Goal: Task Accomplishment & Management: Manage account settings

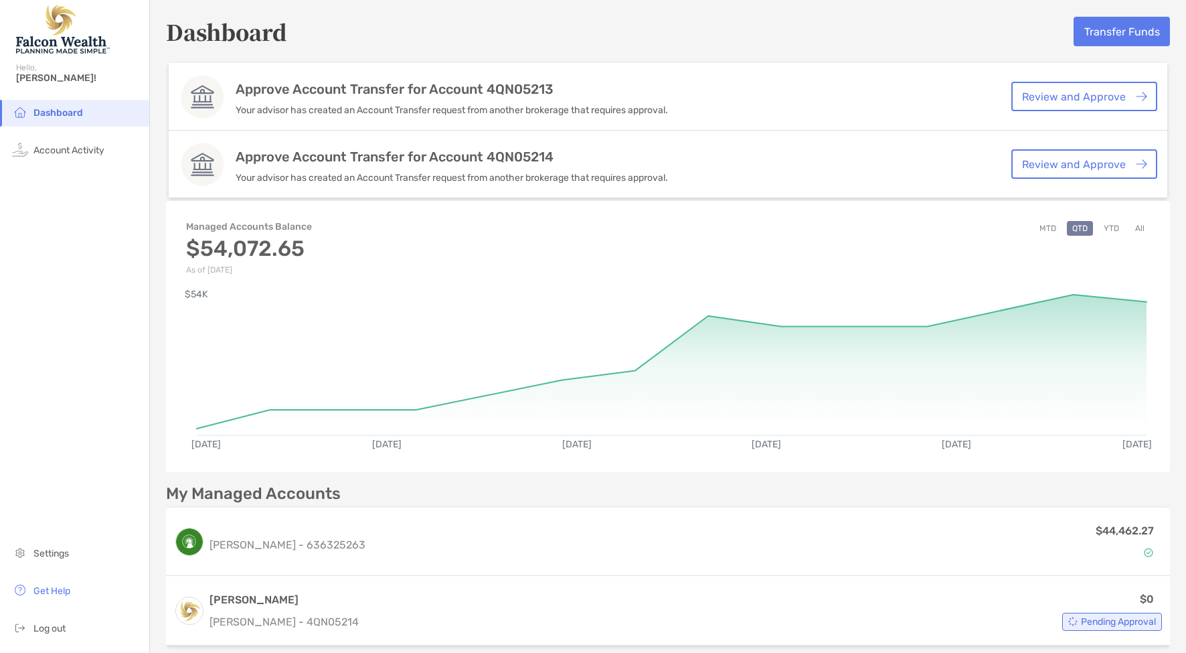
click at [1113, 91] on link "Review and Approve" at bounding box center [1084, 96] width 146 height 29
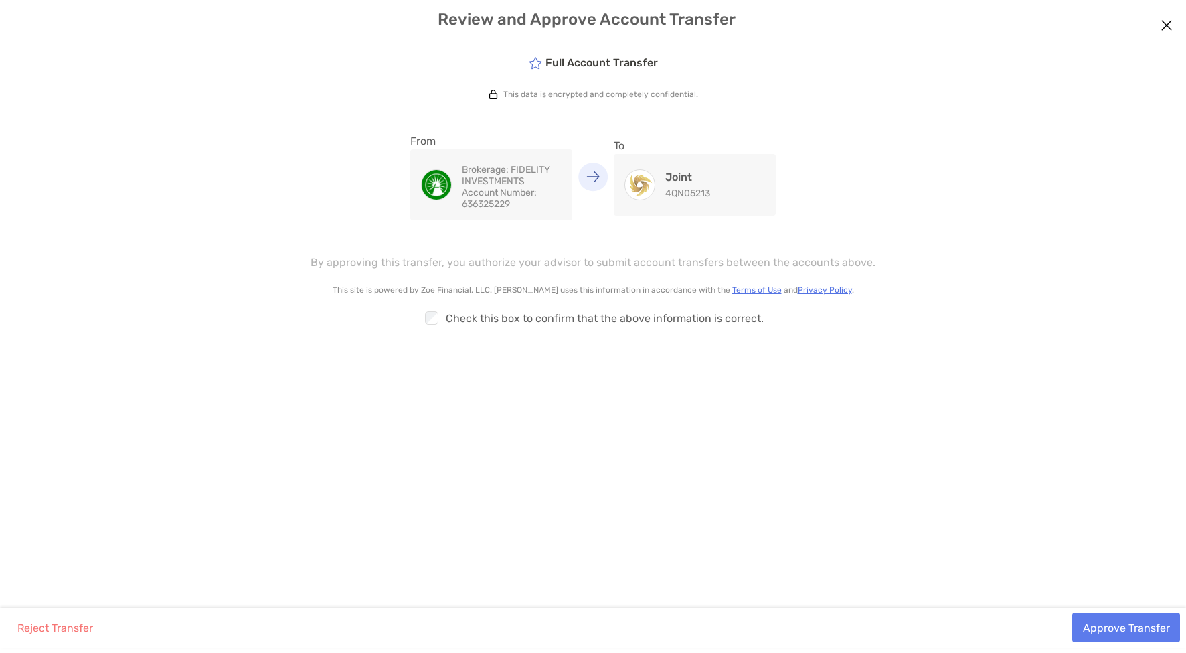
click at [1139, 626] on button "Approve Transfer" at bounding box center [1126, 626] width 108 height 29
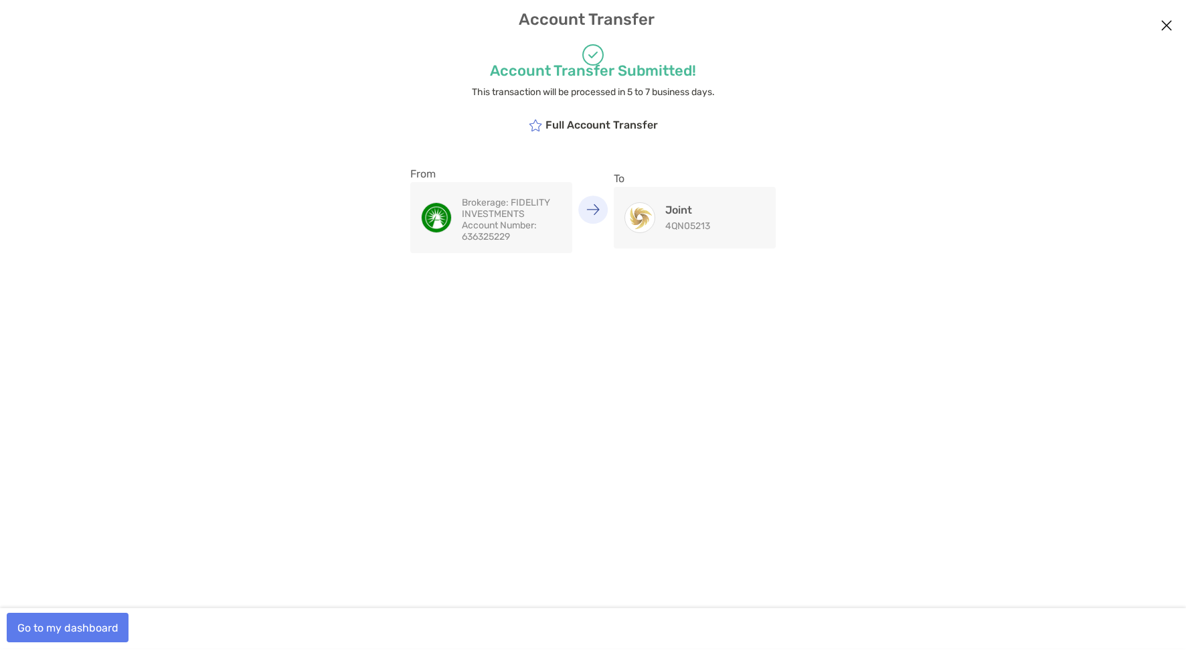
click at [94, 616] on button "Go to my dashboard" at bounding box center [68, 626] width 122 height 29
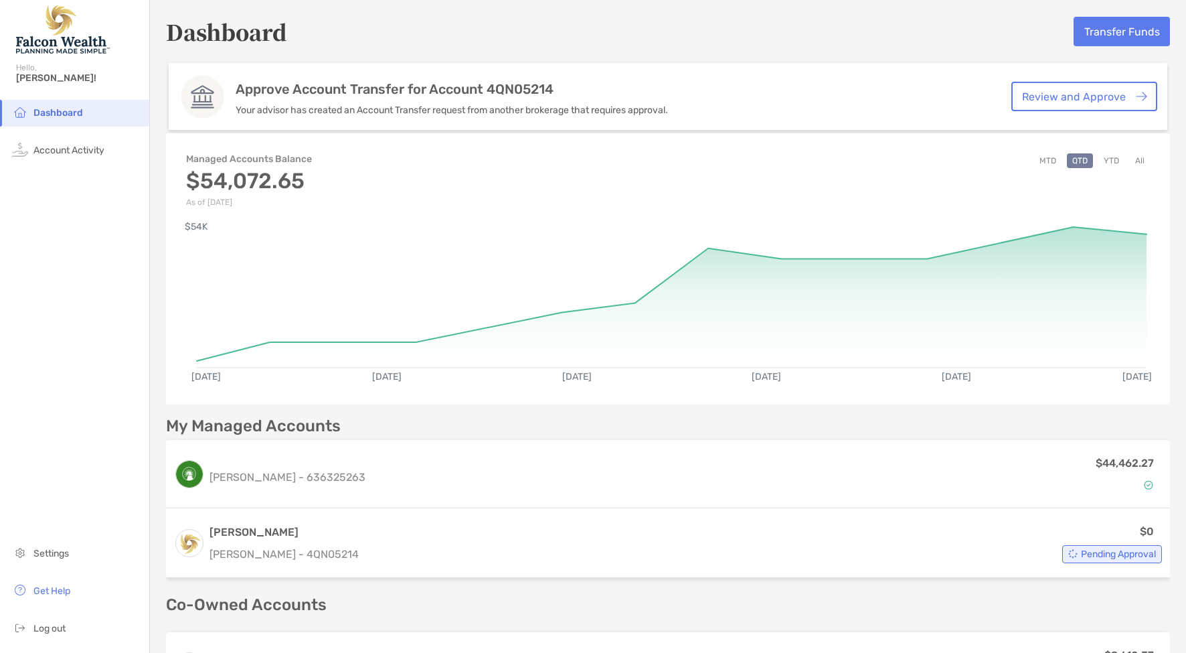
click at [1082, 99] on link "Review and Approve" at bounding box center [1084, 96] width 146 height 29
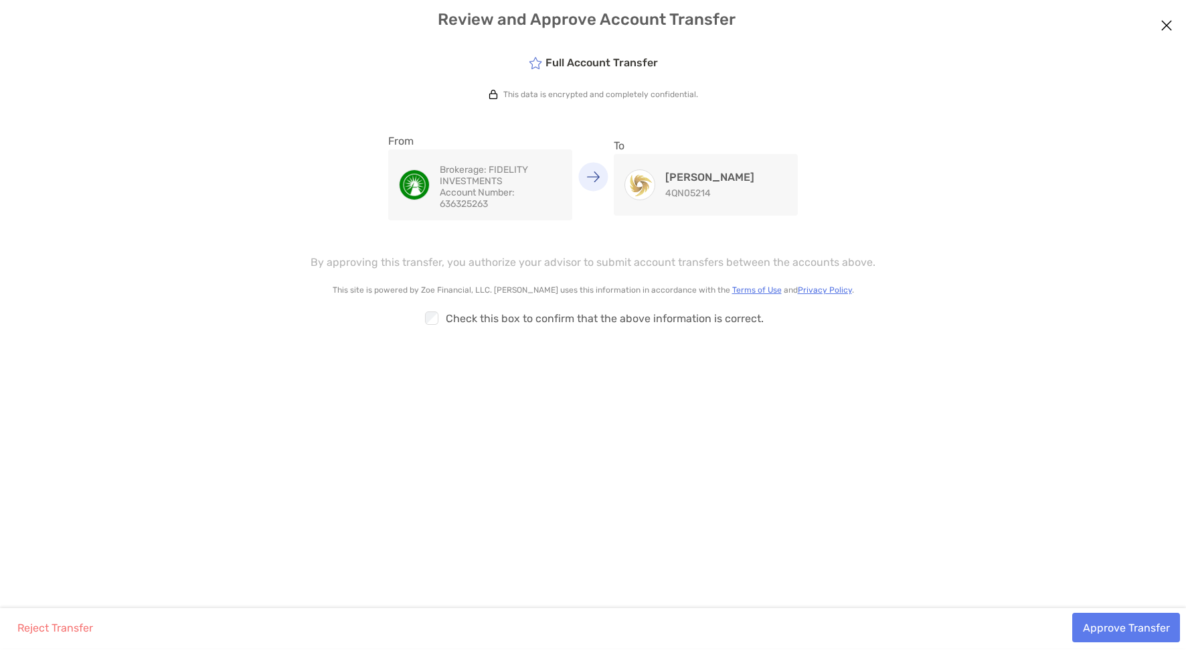
click at [1112, 619] on button "Approve Transfer" at bounding box center [1126, 626] width 108 height 29
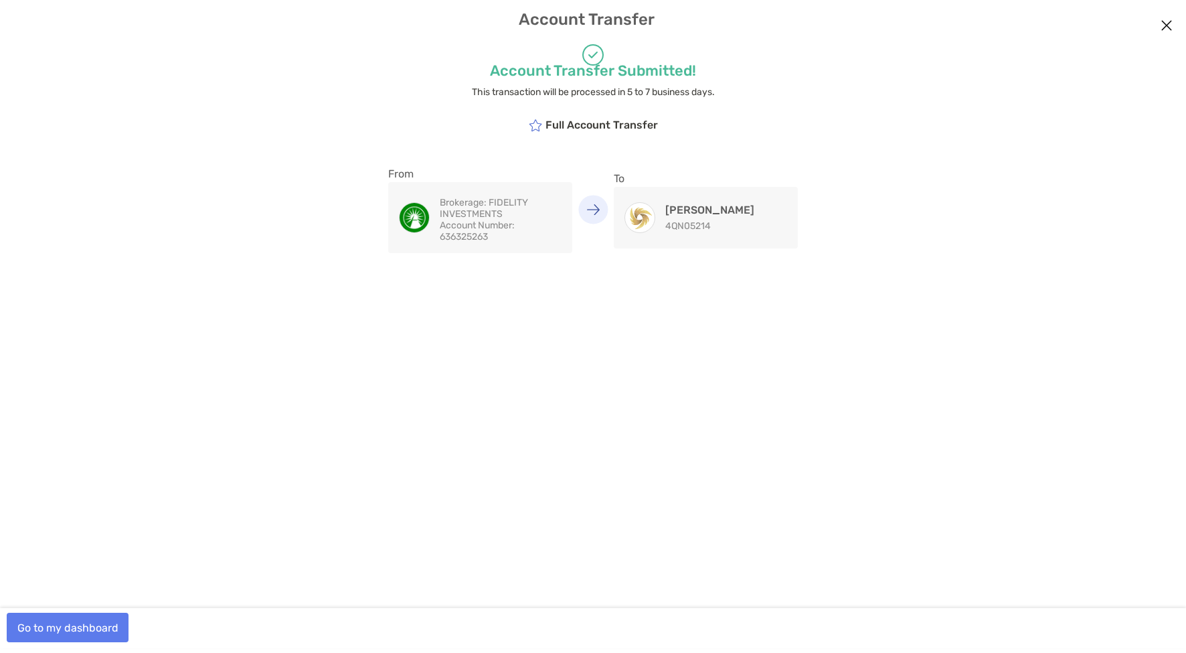
click at [75, 622] on button "Go to my dashboard" at bounding box center [68, 626] width 122 height 29
